Goal: Information Seeking & Learning: Learn about a topic

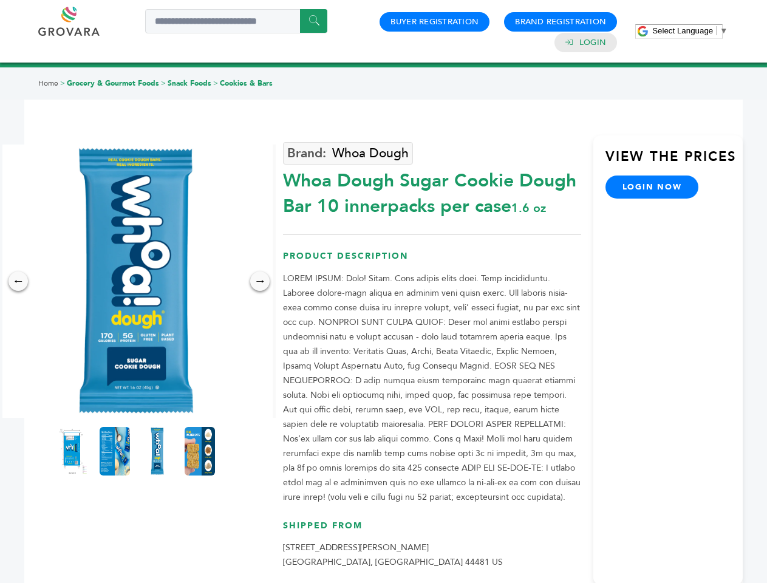
click at [689, 30] on span "Select Language" at bounding box center [682, 30] width 61 height 9
click at [136, 281] on img at bounding box center [135, 280] width 273 height 273
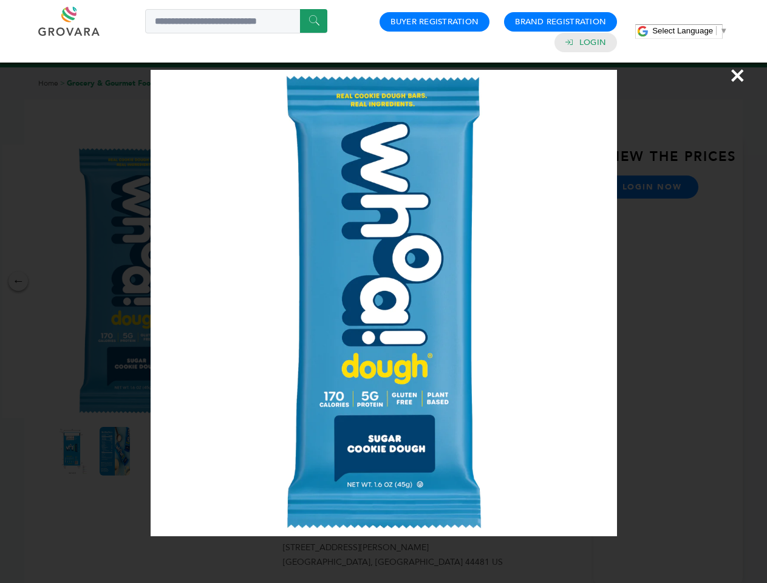
click at [18, 281] on div "×" at bounding box center [383, 291] width 767 height 583
click at [260, 281] on div "→" at bounding box center [259, 280] width 19 height 19
click at [72, 451] on img at bounding box center [72, 451] width 30 height 49
click at [115, 451] on div "×" at bounding box center [383, 291] width 767 height 583
click at [157, 451] on img at bounding box center [157, 451] width 30 height 49
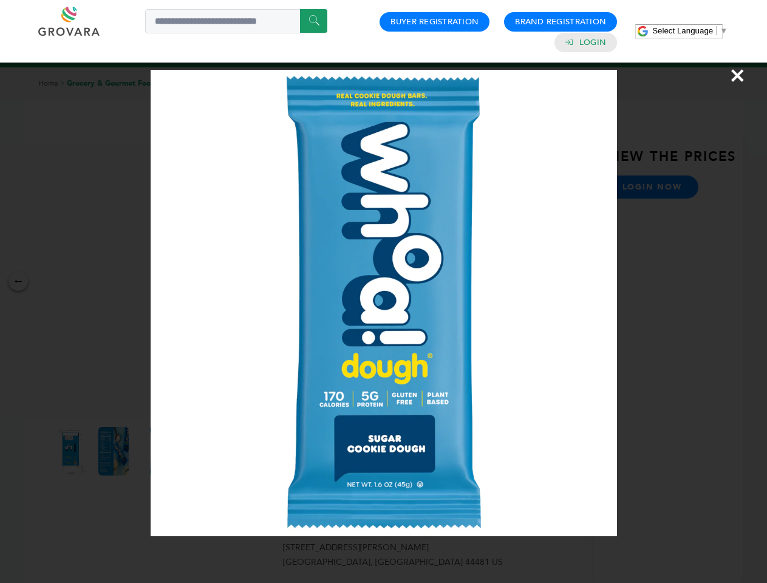
click at [200, 451] on div "×" at bounding box center [383, 291] width 767 height 583
